Goal: Task Accomplishment & Management: Manage account settings

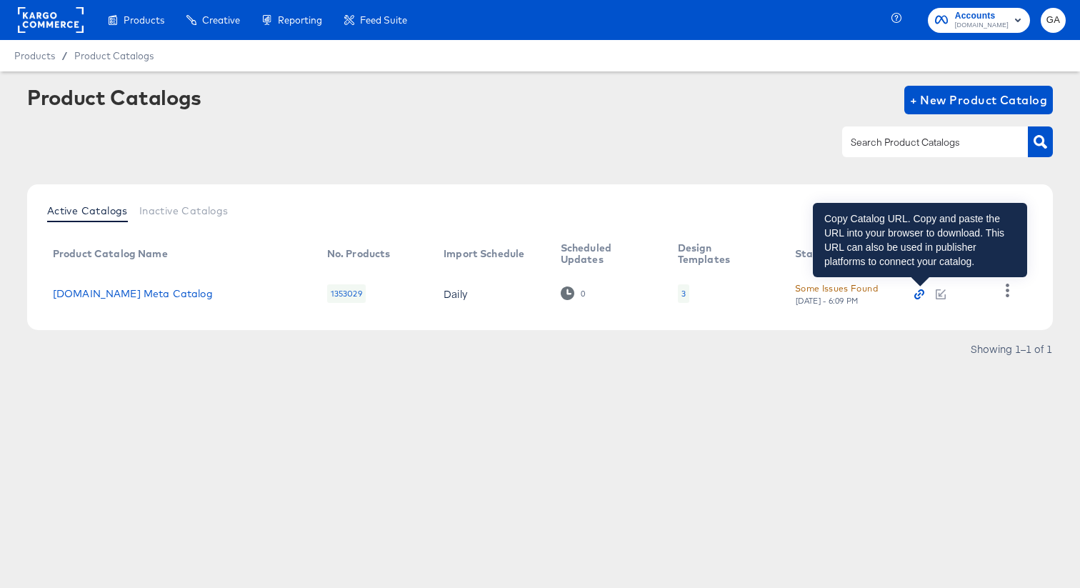
click at [918, 294] on icon "button" at bounding box center [919, 294] width 10 height 10
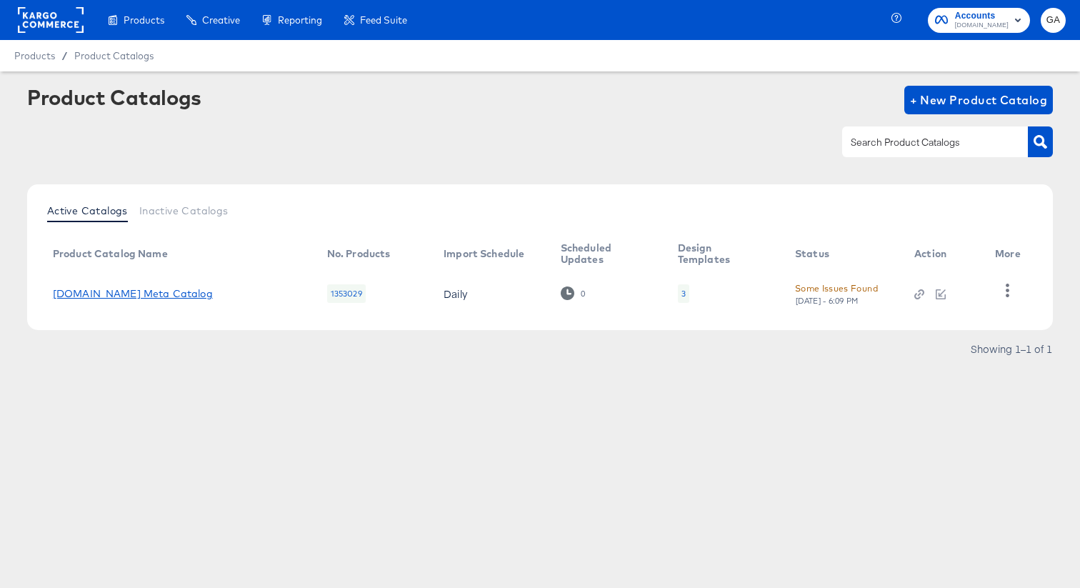
click at [109, 293] on link "[DOMAIN_NAME] Meta Catalog" at bounding box center [133, 293] width 160 height 11
click at [1012, 291] on icon "button" at bounding box center [1008, 291] width 14 height 14
click at [960, 278] on div "HUD Checks (Internal)" at bounding box center [948, 277] width 143 height 23
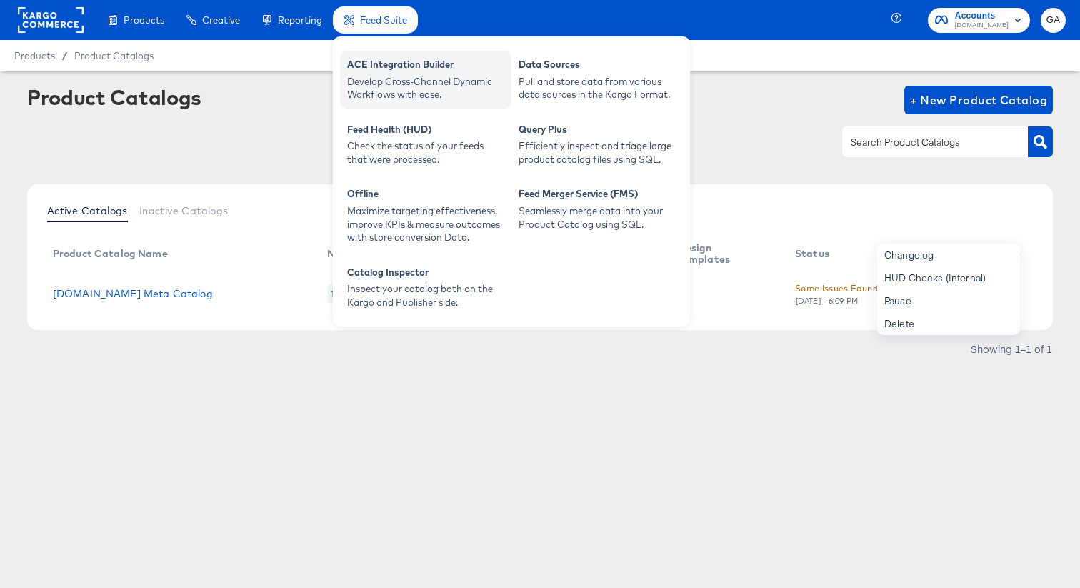
click at [381, 66] on div "ACE Integration Builder" at bounding box center [425, 66] width 157 height 17
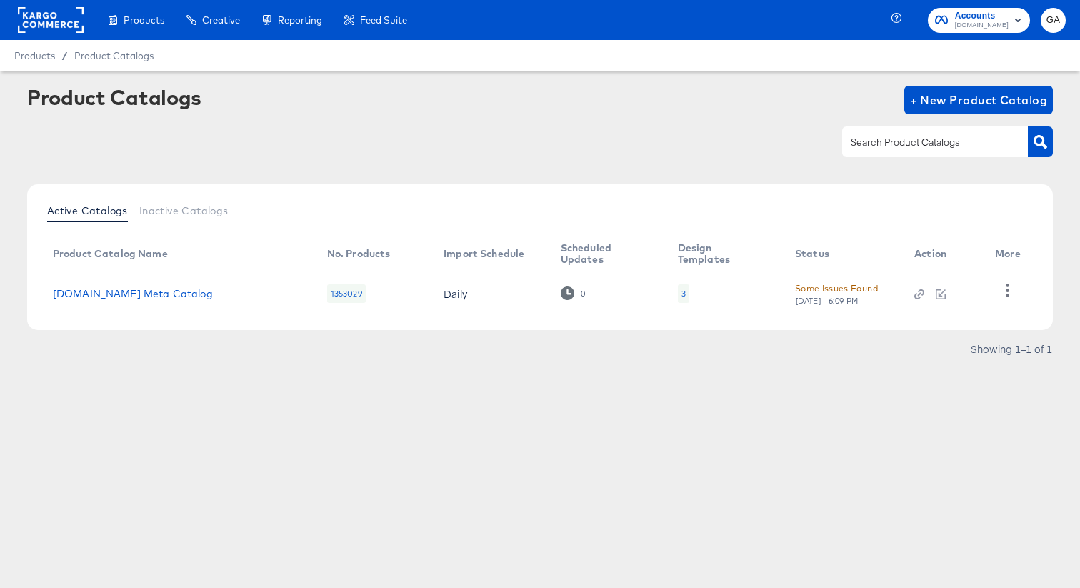
click at [221, 349] on div "Showing 1–1 of 1" at bounding box center [540, 355] width 1026 height 23
click at [919, 291] on icon "button" at bounding box center [919, 294] width 10 height 10
click at [124, 291] on link "[DOMAIN_NAME] Meta Catalog" at bounding box center [133, 293] width 160 height 11
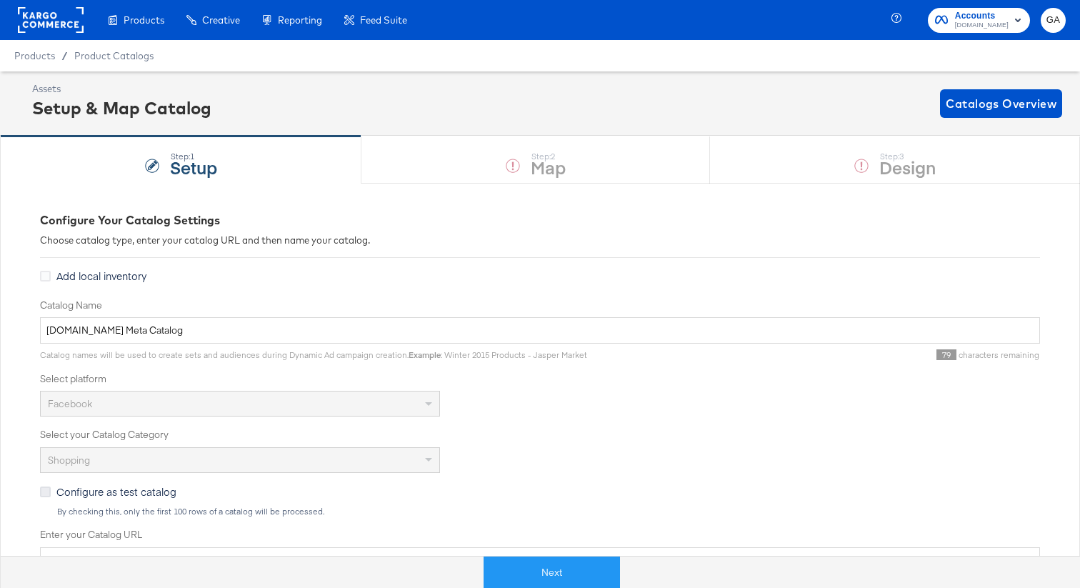
click at [46, 492] on icon at bounding box center [45, 491] width 11 height 11
click at [0, 0] on input "Configure as test catalog" at bounding box center [0, 0] width 0 height 0
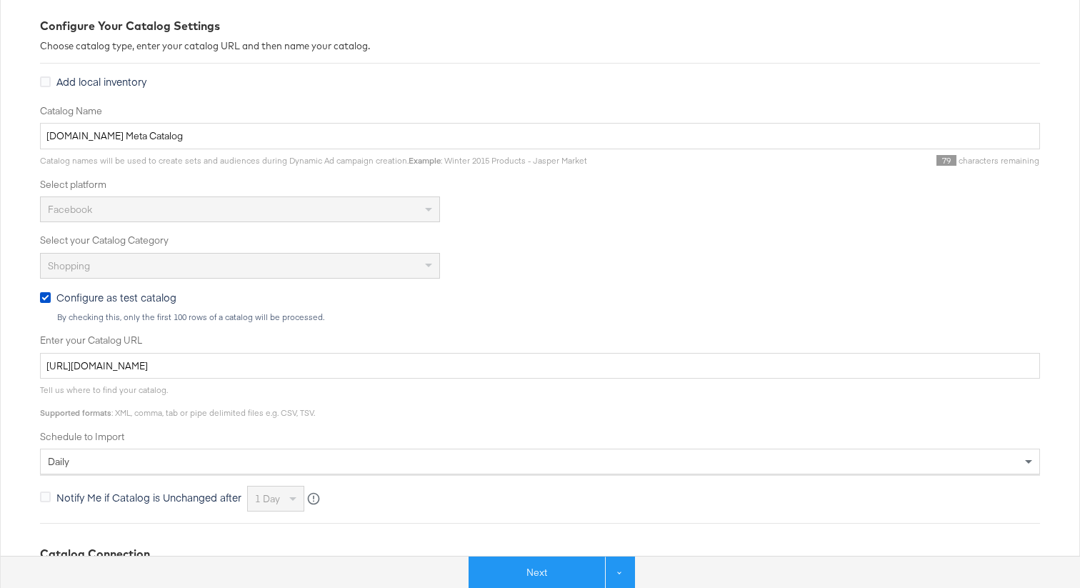
scroll to position [195, 0]
click at [44, 296] on icon at bounding box center [45, 296] width 11 height 11
click at [0, 0] on input "Configure as test catalog" at bounding box center [0, 0] width 0 height 0
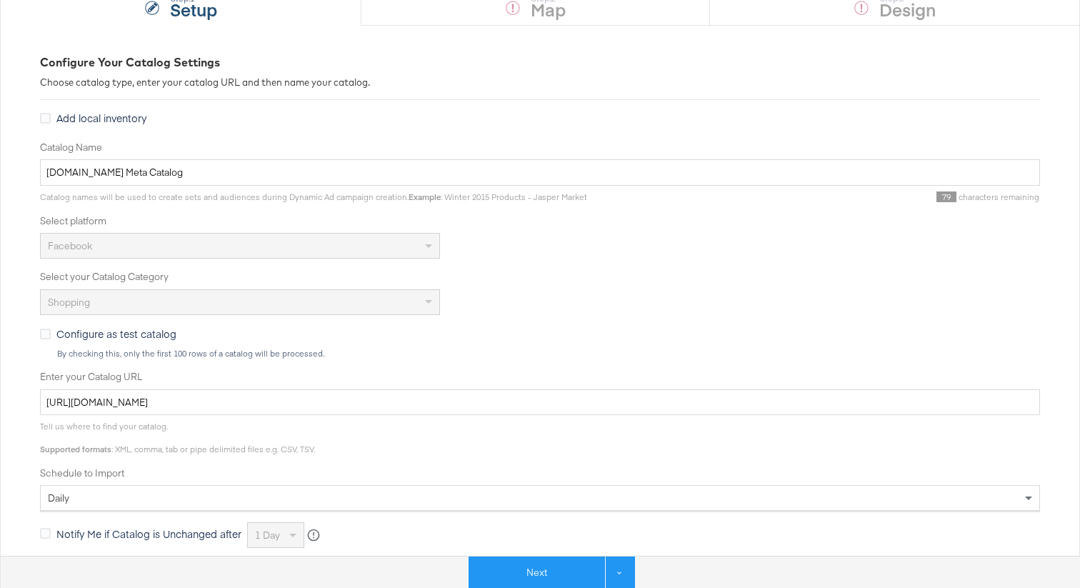
scroll to position [0, 0]
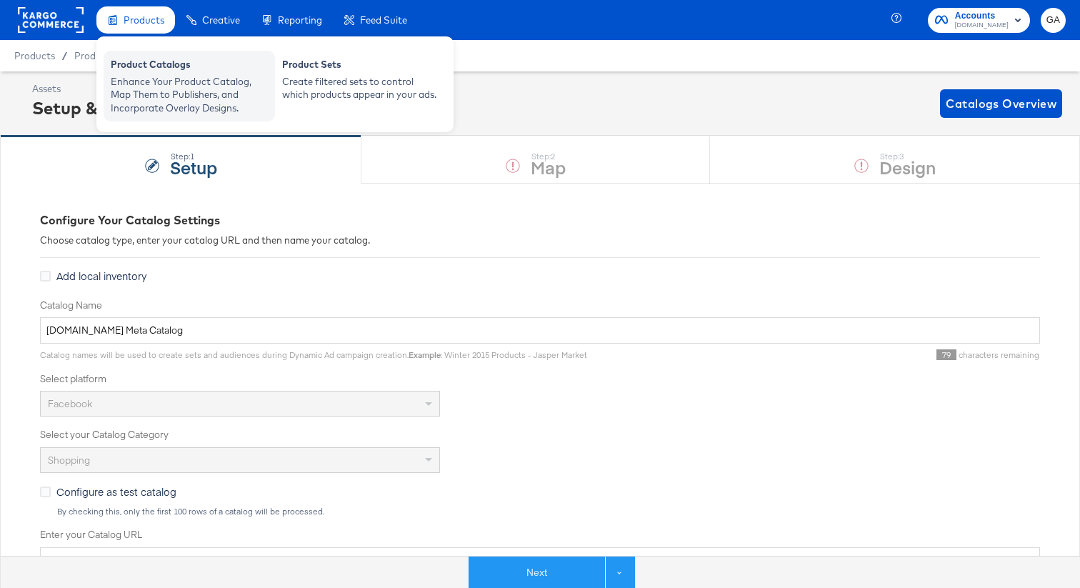
click at [141, 79] on div "Enhance Your Product Catalog, Map Them to Publishers, and Incorporate Overlay D…" at bounding box center [189, 95] width 157 height 40
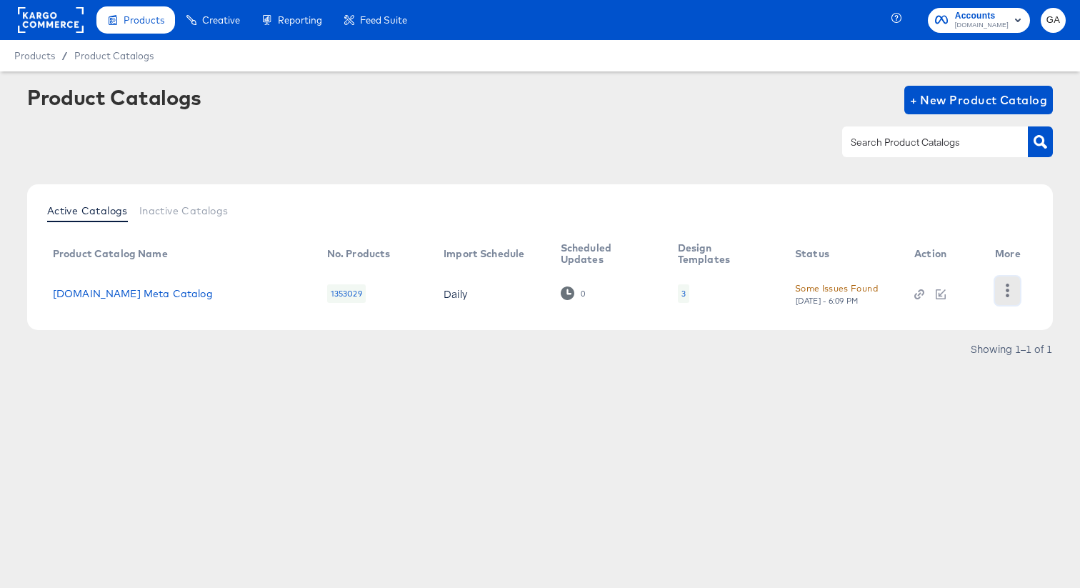
click at [1007, 294] on icon "button" at bounding box center [1008, 291] width 4 height 14
click at [985, 280] on div "HUD Checks (Internal)" at bounding box center [948, 277] width 143 height 23
click at [781, 220] on div "Active Catalogs Inactive Catalogs" at bounding box center [539, 212] width 997 height 27
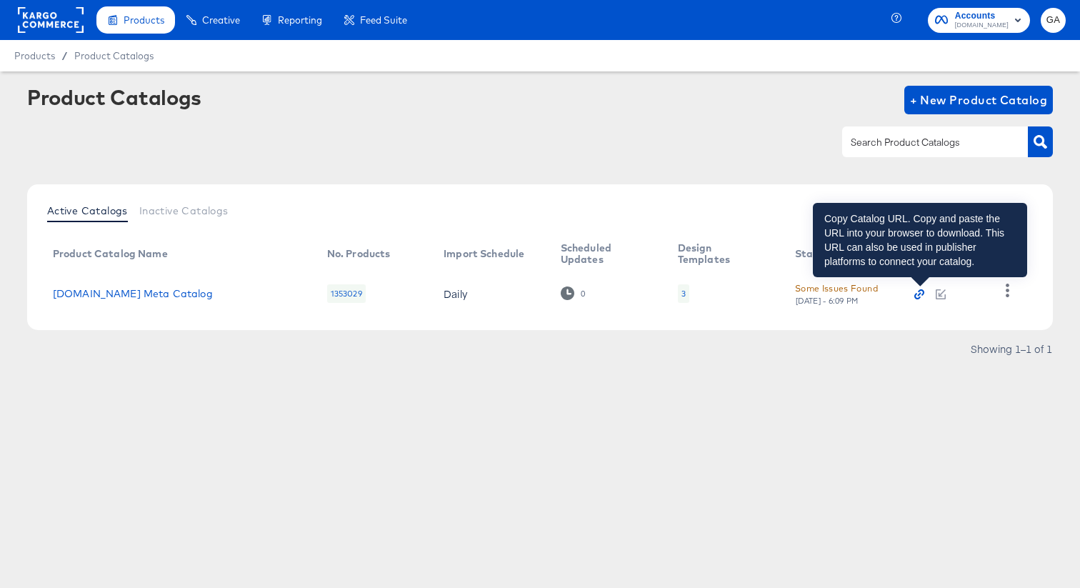
click at [921, 294] on icon "button" at bounding box center [919, 294] width 10 height 10
